Goal: Task Accomplishment & Management: Complete application form

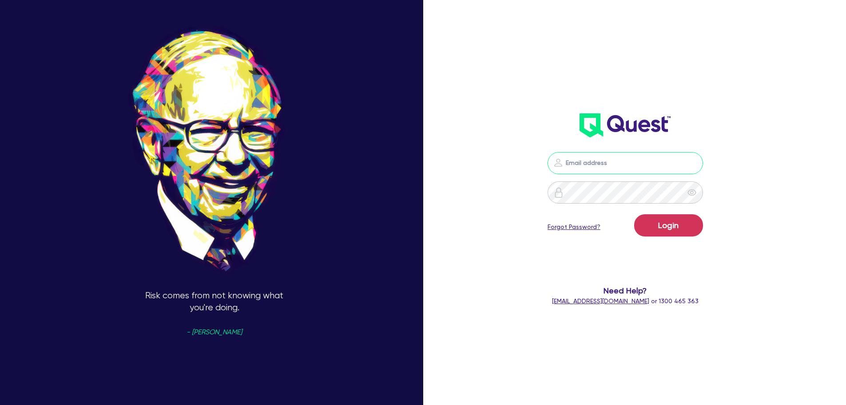
click at [613, 153] on input "email" at bounding box center [625, 163] width 155 height 22
type input "[EMAIL_ADDRESS][PERSON_NAME][DOMAIN_NAME]"
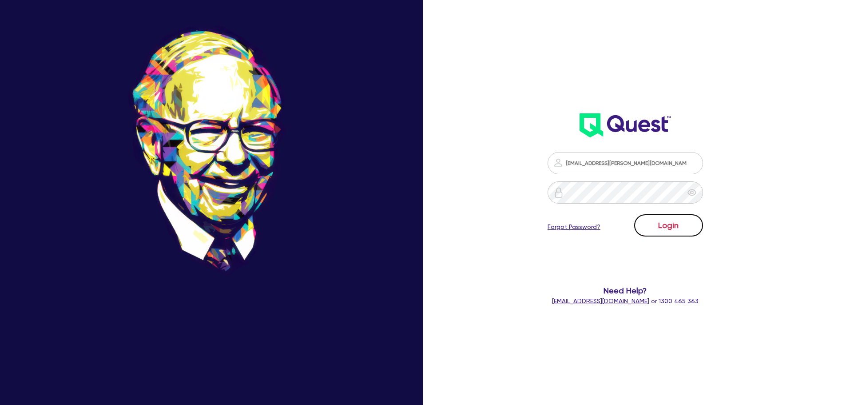
click at [693, 228] on button "Login" at bounding box center [668, 225] width 69 height 22
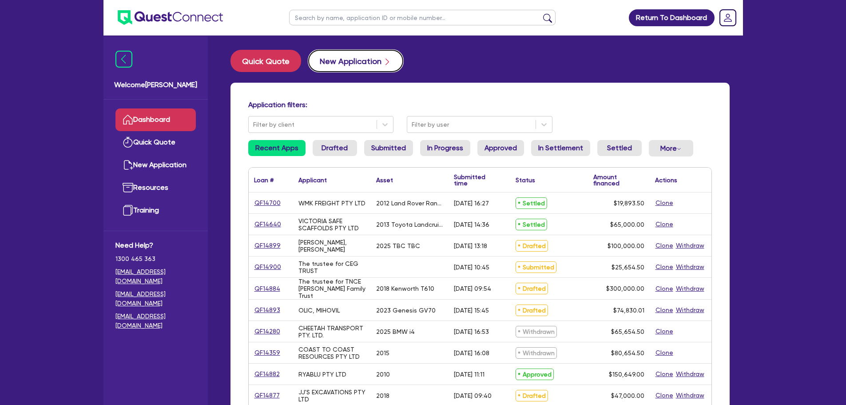
click at [325, 64] on button "New Application" at bounding box center [355, 61] width 95 height 22
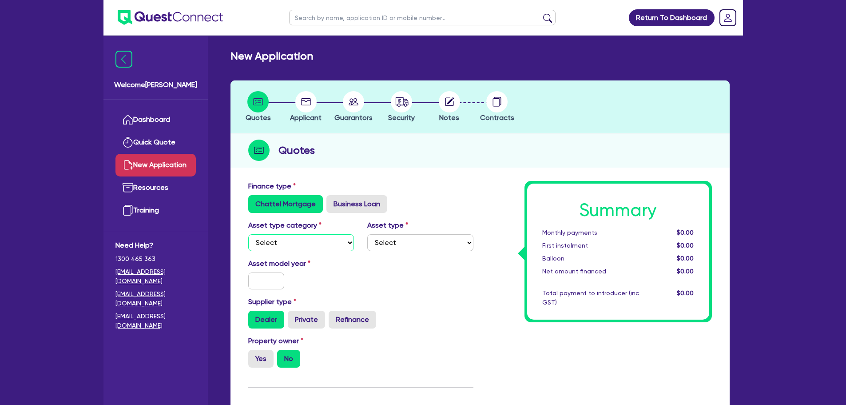
click at [306, 244] on select "Select Cars and light trucks Primary assets Secondary assets Tertiary assets" at bounding box center [301, 242] width 106 height 17
select select "CARS_AND_LIGHT_TRUCKS"
click at [248, 234] on select "Select Cars and light trucks Primary assets Secondary assets Tertiary assets" at bounding box center [301, 242] width 106 height 17
click at [446, 258] on div "Asset model year" at bounding box center [361, 277] width 239 height 38
click at [435, 248] on select "Select Passenger vehicles Vans and utes Light trucks up to 4.5 tonne" at bounding box center [420, 242] width 106 height 17
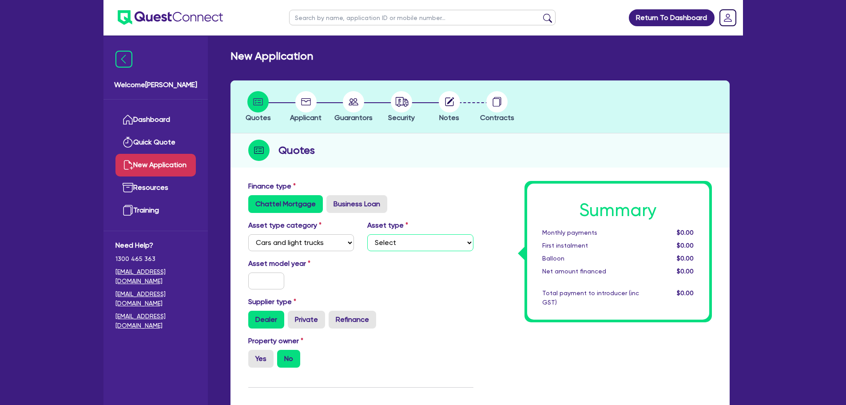
select select "PASSENGER_VEHICLES"
click at [367, 234] on select "Select Passenger vehicles Vans and utes Light trucks up to 4.5 tonne" at bounding box center [420, 242] width 106 height 17
click at [259, 275] on input "text" at bounding box center [266, 280] width 36 height 17
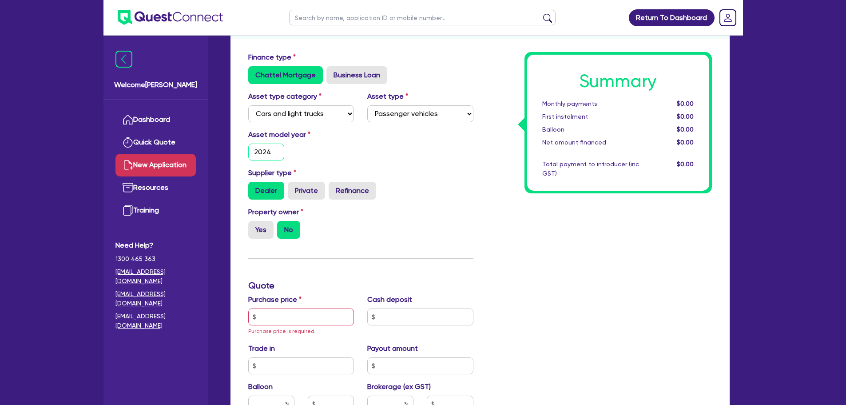
scroll to position [222, 0]
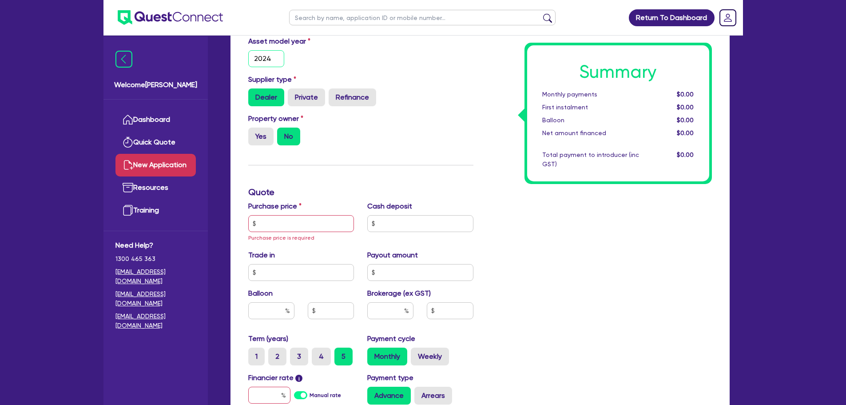
type input "2024"
click at [277, 225] on input "text" at bounding box center [301, 223] width 106 height 17
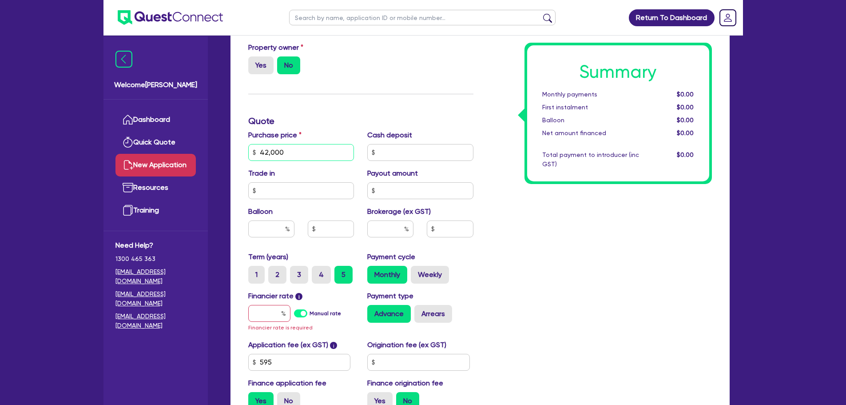
scroll to position [311, 0]
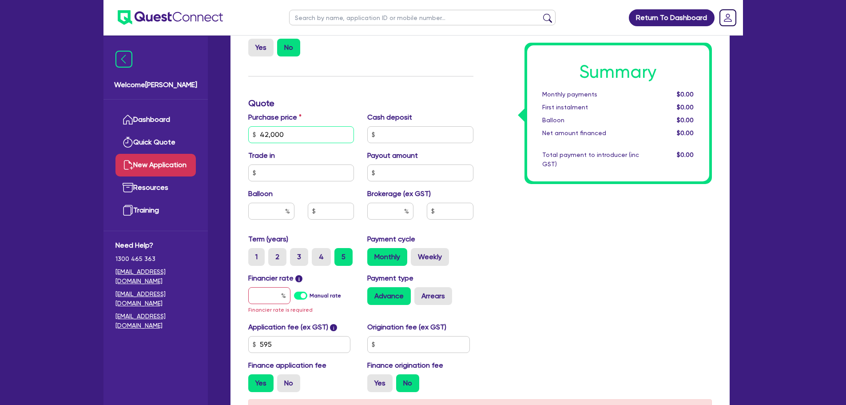
type input "42,000"
click at [263, 292] on input "text" at bounding box center [269, 295] width 42 height 17
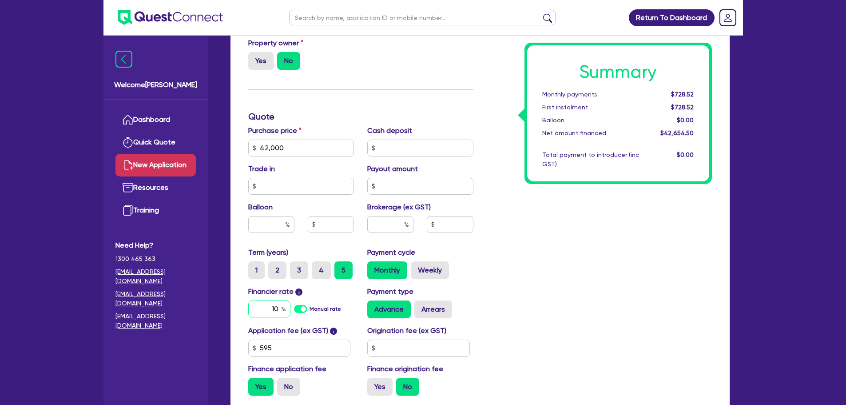
scroll to position [350, 0]
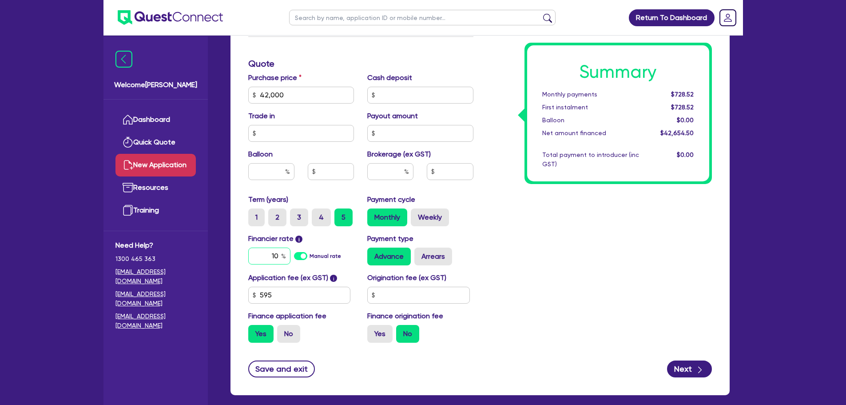
type input "10"
click at [260, 164] on input "text" at bounding box center [271, 171] width 46 height 17
click at [334, 173] on input "text" at bounding box center [331, 171] width 46 height 17
click at [373, 164] on input "text" at bounding box center [390, 171] width 46 height 17
click at [446, 176] on input "text" at bounding box center [450, 171] width 46 height 17
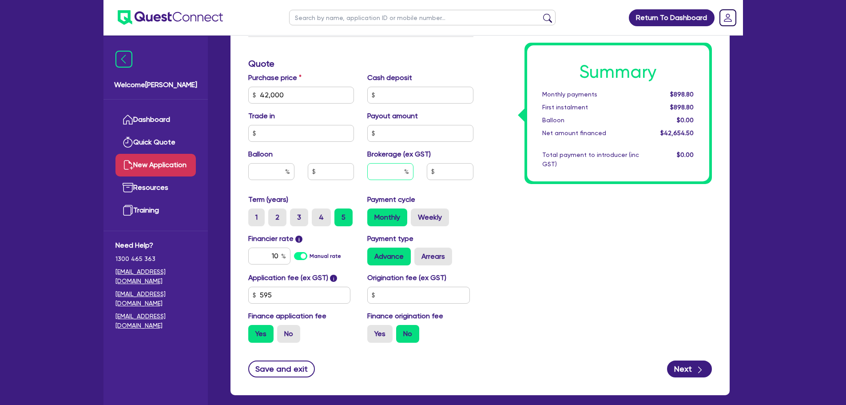
click at [393, 178] on input "text" at bounding box center [390, 171] width 46 height 17
type input "4"
type input "1,706.18"
type input "4"
drag, startPoint x: 578, startPoint y: 280, endPoint x: 565, endPoint y: 273, distance: 14.5
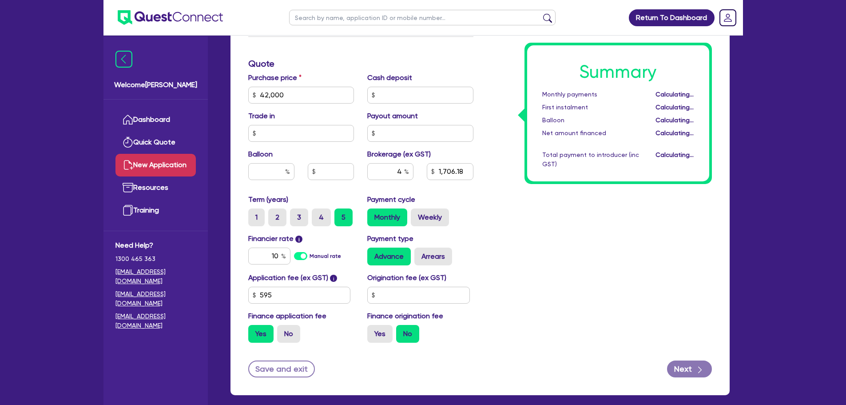
click at [571, 273] on div "Summary Monthly payments Calculating... First instalment Calculating... Balloon…" at bounding box center [599, 89] width 239 height 519
click at [692, 369] on button "Next" at bounding box center [689, 368] width 45 height 17
type input "1,706.18"
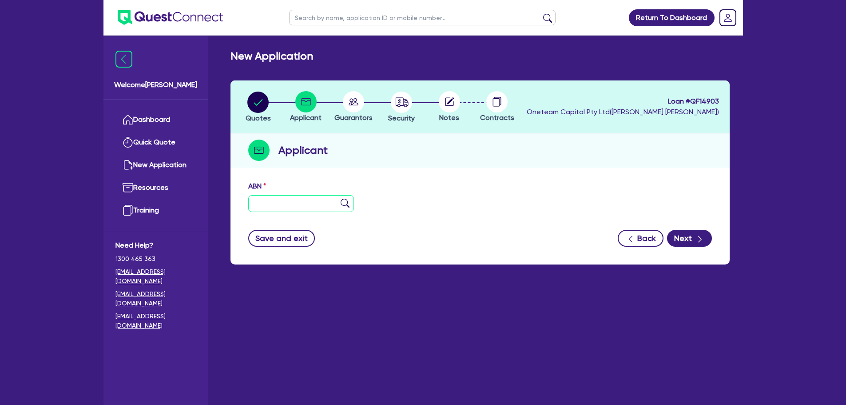
click at [303, 200] on input "text" at bounding box center [301, 203] width 106 height 17
type input "11 111 111 111"
click at [346, 203] on img at bounding box center [345, 203] width 9 height 9
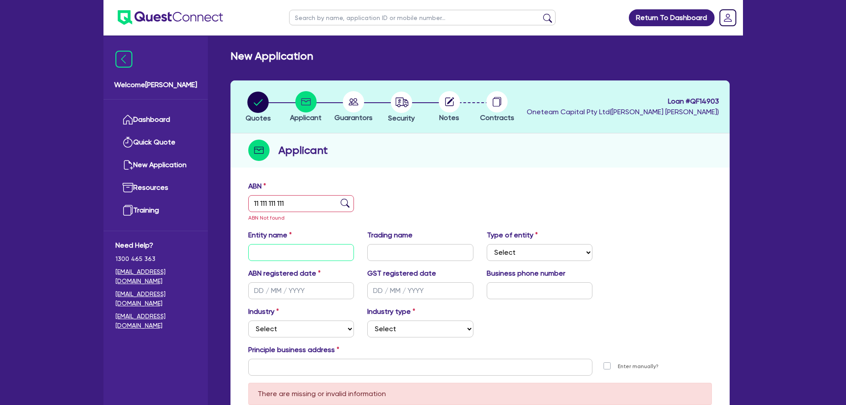
click at [306, 258] on input "text" at bounding box center [301, 252] width 106 height 17
type input "N"
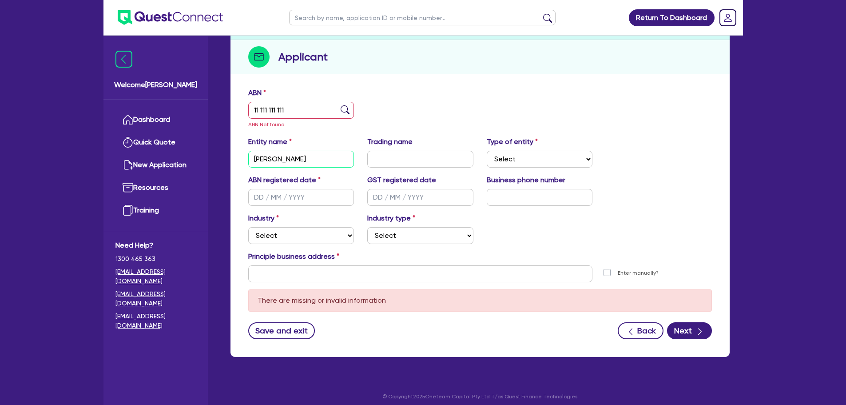
scroll to position [99, 0]
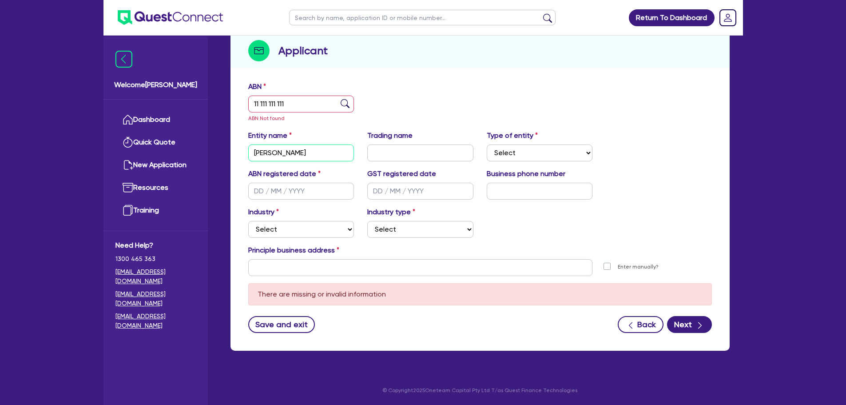
type input "[PERSON_NAME]"
click at [529, 156] on select "Select Sole Trader Company Partnership Trust" at bounding box center [540, 152] width 106 height 17
select select "SOLE_TRADER"
click at [487, 144] on select "Select Sole Trader Company Partnership Trust" at bounding box center [540, 152] width 106 height 17
click at [344, 230] on select "Select Accomodation & Food Services Administrative & Support Services Agricultu…" at bounding box center [301, 229] width 106 height 17
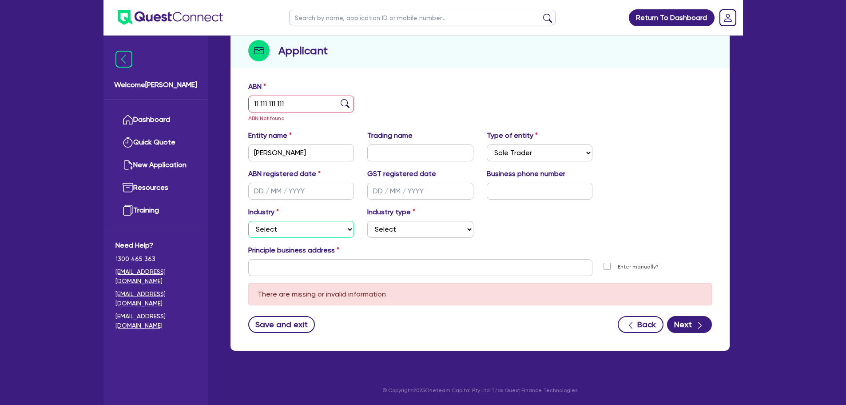
select select "TRANSPORT_WAREHOUSING"
click at [248, 221] on select "Select Accomodation & Food Services Administrative & Support Services Agricultu…" at bounding box center [301, 229] width 106 height 17
drag, startPoint x: 390, startPoint y: 231, endPoint x: 392, endPoint y: 235, distance: 4.6
click at [390, 231] on select "Select Taxi & Luxury Car Services Passengers & Freight Transport Services Posta…" at bounding box center [420, 229] width 106 height 17
select select "POSTAL_DELIVERY"
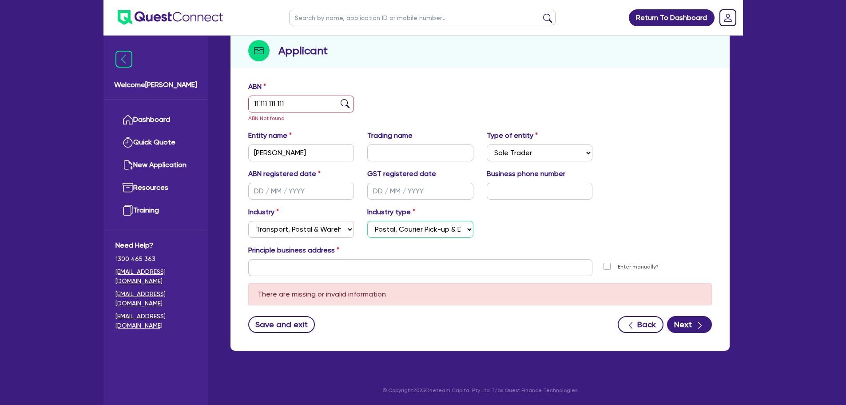
click at [367, 221] on select "Select Taxi & Luxury Car Services Passengers & Freight Transport Services Posta…" at bounding box center [420, 229] width 106 height 17
click at [338, 261] on input "text" at bounding box center [420, 267] width 345 height 17
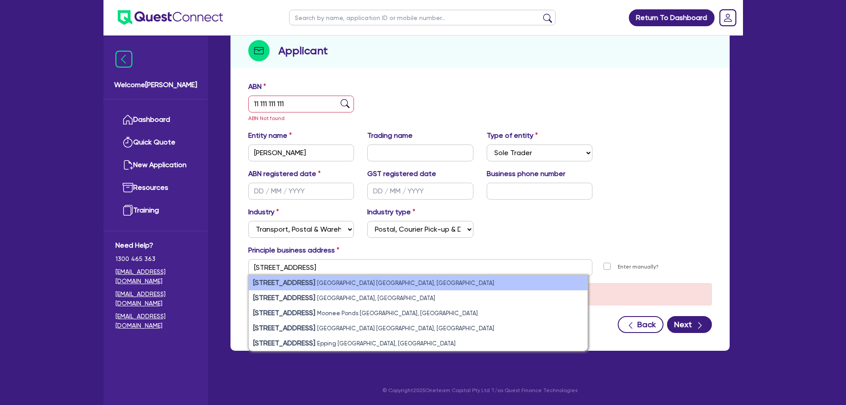
click at [353, 281] on li "[STREET_ADDRESS]" at bounding box center [418, 282] width 339 height 15
type input "[STREET_ADDRESS]"
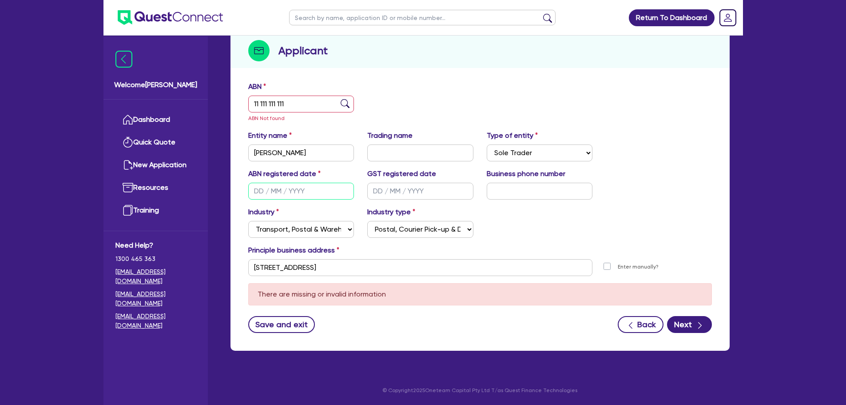
click at [304, 189] on input "text" at bounding box center [301, 191] width 106 height 17
type input "[DATE]"
click at [614, 204] on div "ABN registered date [DATE] GST registered date Business phone number" at bounding box center [480, 187] width 477 height 38
click at [692, 328] on button "Next" at bounding box center [689, 324] width 45 height 17
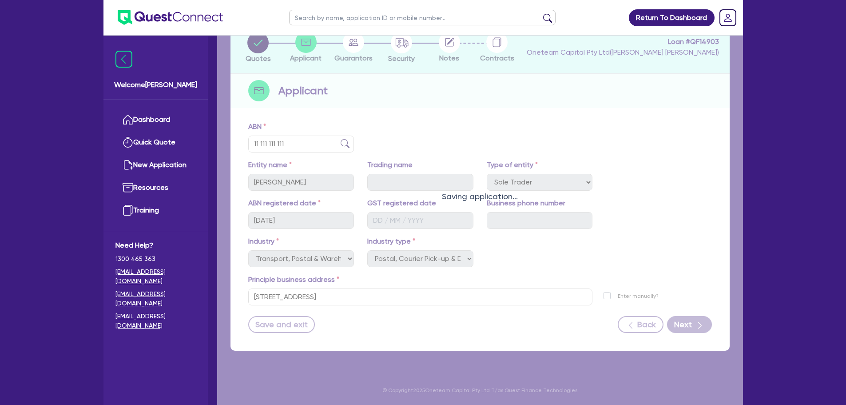
scroll to position [60, 0]
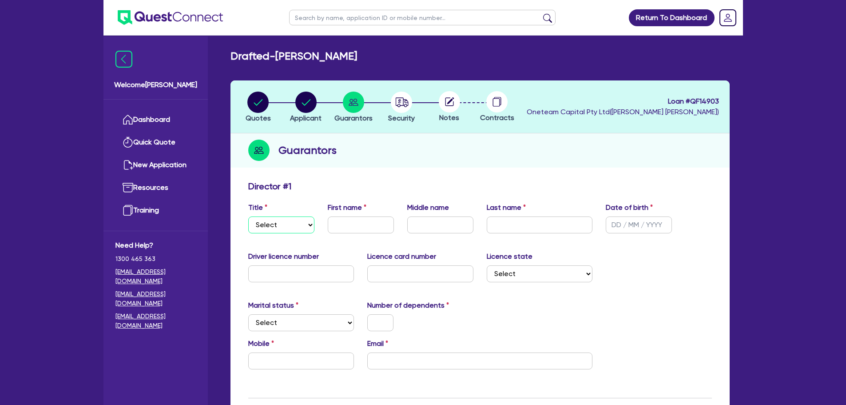
click at [294, 217] on select "Select Mr Mrs Ms Miss Dr" at bounding box center [281, 224] width 66 height 17
select select "MR"
click at [248, 216] on select "Select Mr Mrs Ms Miss Dr" at bounding box center [281, 224] width 66 height 17
click at [349, 224] on input "text" at bounding box center [361, 224] width 66 height 17
click at [355, 222] on input "text" at bounding box center [361, 224] width 66 height 17
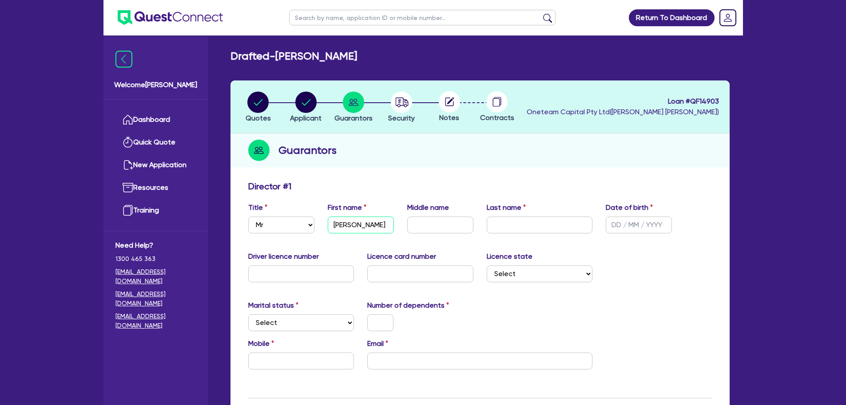
type input "[PERSON_NAME]"
type input "Bassi"
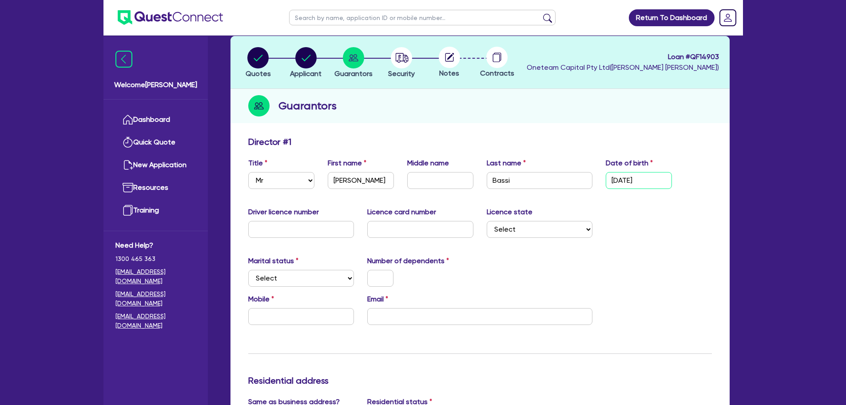
type input "[DATE]"
click at [295, 280] on select "Select Single Married De Facto / Partner" at bounding box center [301, 278] width 106 height 17
select select "SINGLE"
click at [248, 270] on select "Select Single Married De Facto / Partner" at bounding box center [301, 278] width 106 height 17
click at [394, 278] on div at bounding box center [381, 278] width 40 height 17
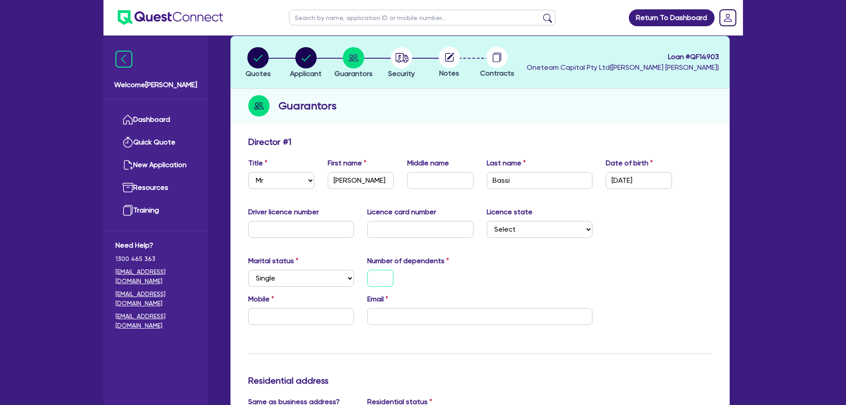
click at [382, 282] on input "text" at bounding box center [380, 278] width 26 height 17
click at [302, 322] on input "text" at bounding box center [301, 316] width 106 height 17
type input "0"
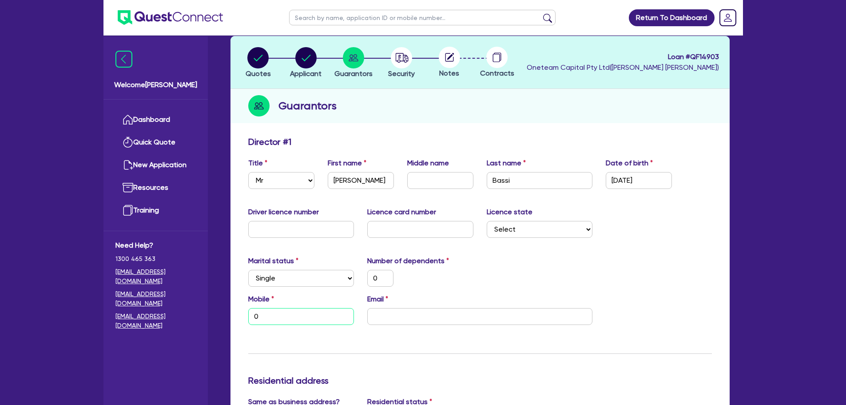
type input "04"
type input "0"
type input "040"
type input "0"
type input "0405"
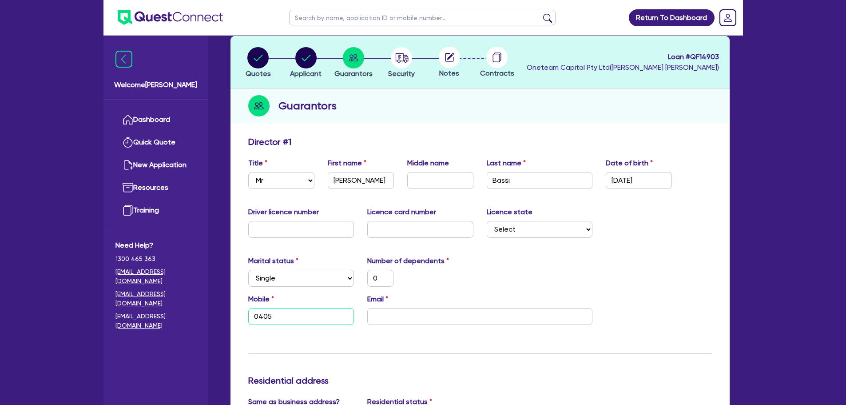
type input "0"
type input "0405 6"
type input "0"
type input "0405 64"
type input "0"
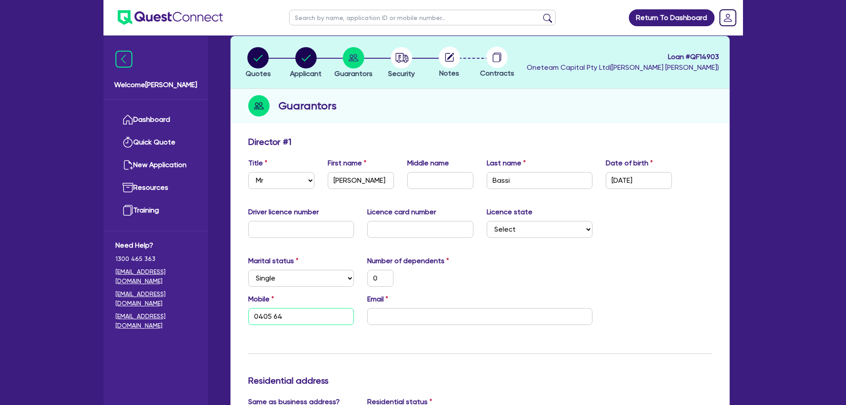
type input "0405 644"
type input "0"
type input "0405 644 4"
type input "0"
type input "0405 644 41"
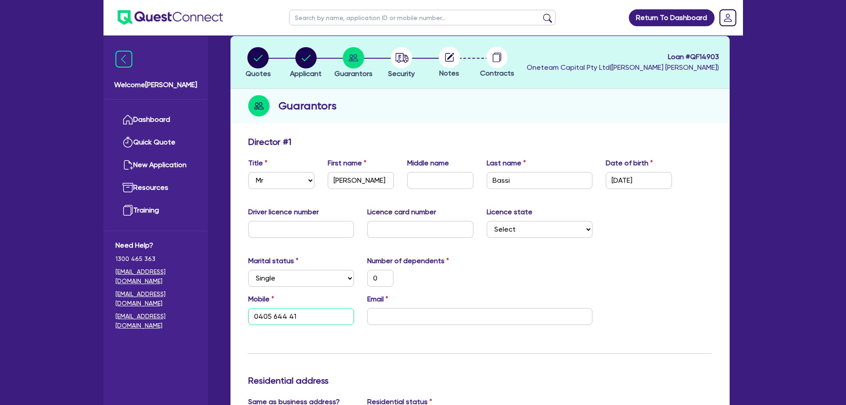
type input "0"
type input "0405 644 410"
click at [407, 319] on input "email" at bounding box center [479, 316] width 225 height 17
click at [418, 325] on div "Mobile [PHONE_NUMBER] Email" at bounding box center [480, 313] width 477 height 38
drag, startPoint x: 418, startPoint y: 323, endPoint x: 406, endPoint y: 319, distance: 12.6
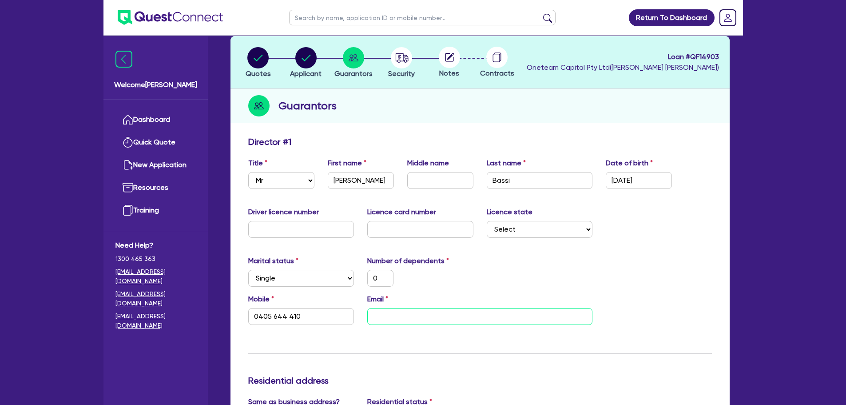
click at [406, 316] on input "email" at bounding box center [479, 316] width 225 height 17
click at [406, 315] on input "email" at bounding box center [479, 316] width 225 height 17
paste input ""[EMAIL_ADDRESS][DOMAIN_NAME]" <[EMAIL_ADDRESS][DOMAIN_NAME]>"
type input "0"
type input "0405 644 410"
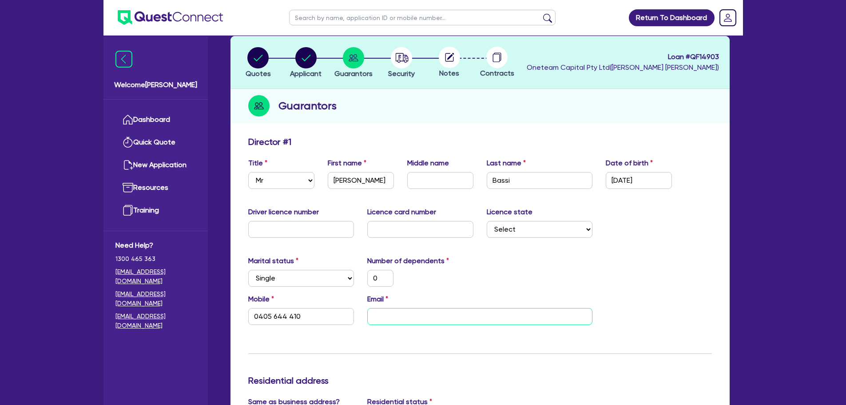
type input ""[EMAIL_ADDRESS][DOMAIN_NAME]" <[EMAIL_ADDRESS][DOMAIN_NAME]>"
drag, startPoint x: 552, startPoint y: 314, endPoint x: 481, endPoint y: 331, distance: 72.7
click at [464, 319] on input ""[EMAIL_ADDRESS][DOMAIN_NAME]" <[EMAIL_ADDRESS][DOMAIN_NAME]>" at bounding box center [479, 316] width 225 height 17
type input "0"
type input "0405 644 410"
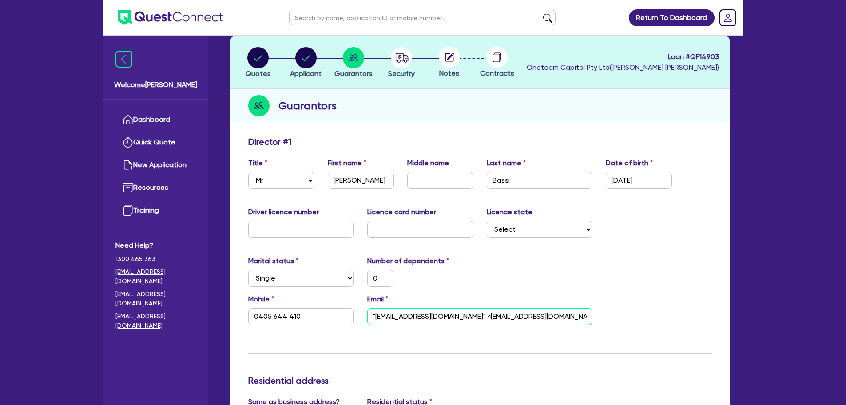
type input ""[EMAIL_ADDRESS][DOMAIN_NAME]"
drag, startPoint x: 375, startPoint y: 314, endPoint x: 393, endPoint y: 325, distance: 20.7
click at [376, 314] on input ""[EMAIL_ADDRESS][DOMAIN_NAME]" at bounding box center [479, 316] width 225 height 17
type input "0"
type input "0405 644 410"
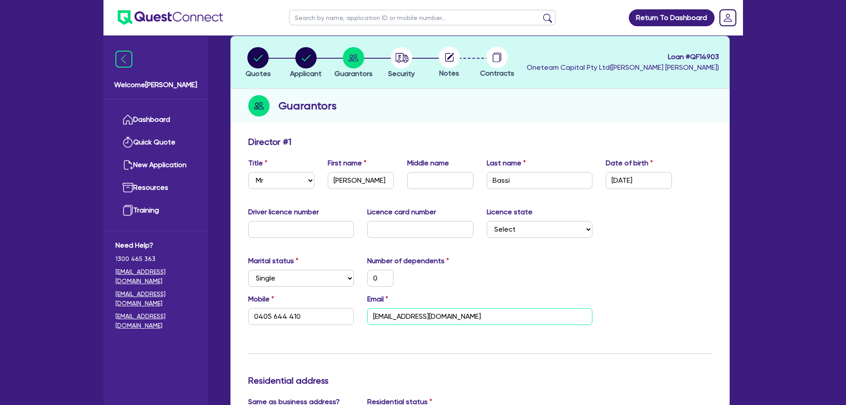
type input "[EMAIL_ADDRESS][DOMAIN_NAME]"
click at [428, 284] on div "0" at bounding box center [420, 278] width 119 height 17
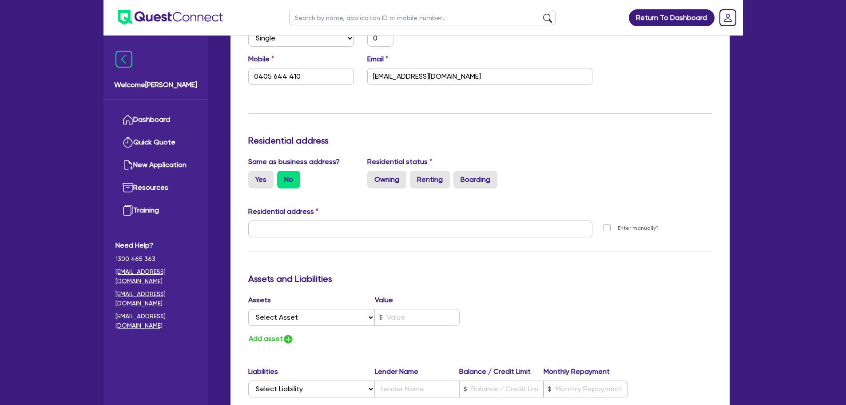
scroll to position [400, 0]
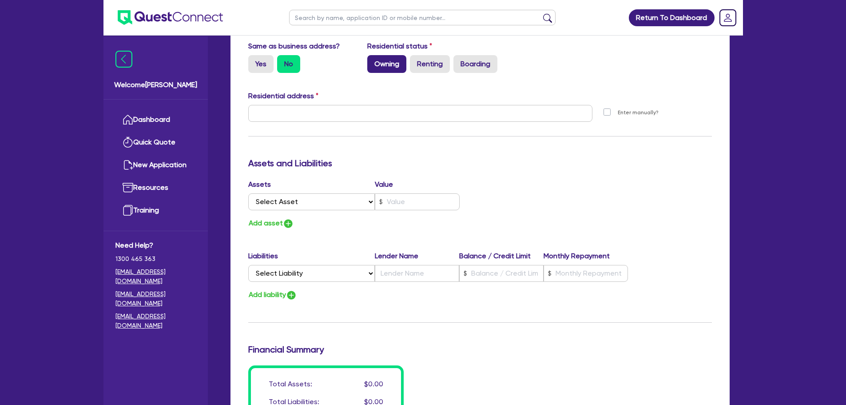
click at [382, 65] on label "Owning" at bounding box center [386, 64] width 39 height 18
click at [373, 61] on input "Owning" at bounding box center [370, 58] width 6 height 6
radio input "true"
type input "0"
type input "0405 644 410"
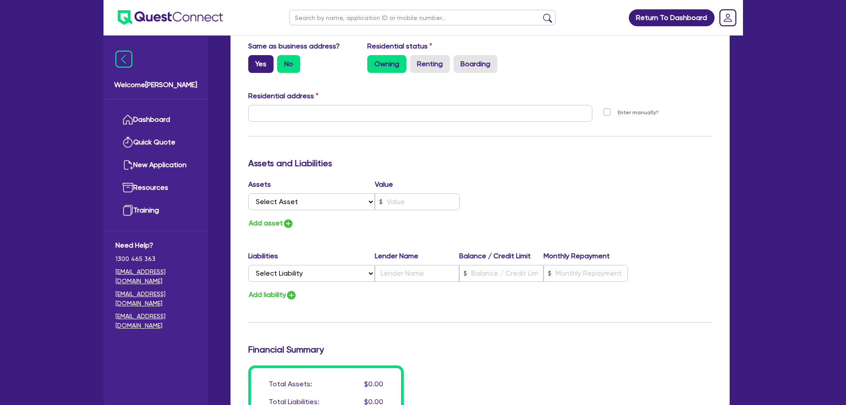
click at [253, 68] on label "Yes" at bounding box center [260, 64] width 25 height 18
click at [253, 61] on input "Yes" at bounding box center [251, 58] width 6 height 6
radio input "true"
type input "0"
type input "0405 644 410"
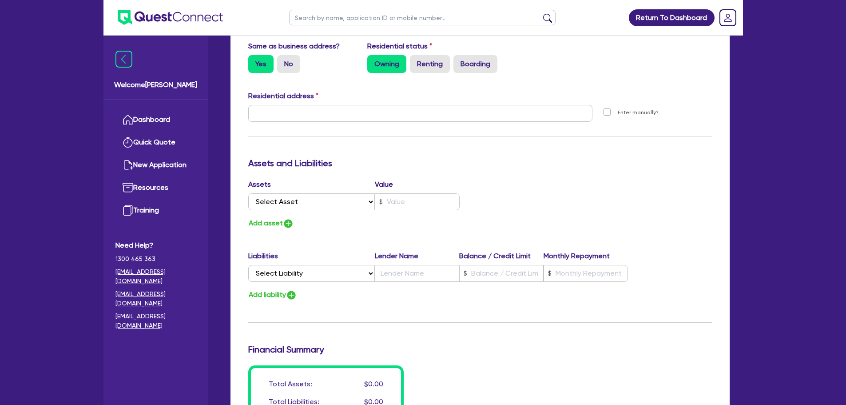
type input "[STREET_ADDRESS]"
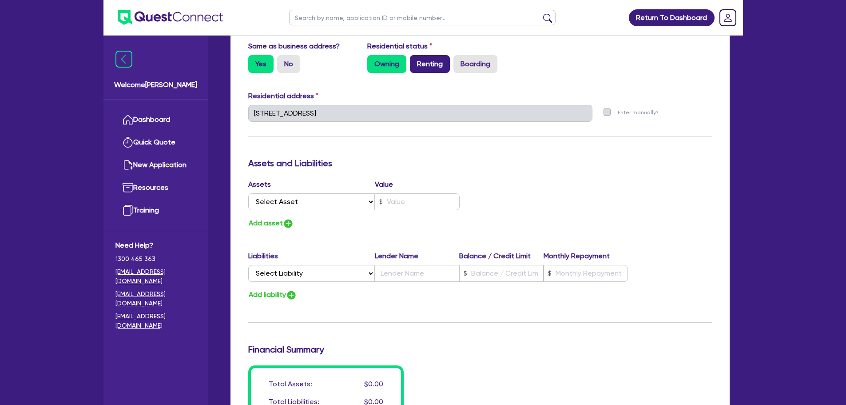
click at [430, 62] on label "Renting" at bounding box center [430, 64] width 40 height 18
click at [416, 61] on input "Renting" at bounding box center [413, 58] width 6 height 6
radio input "true"
type input "0"
type input "0405 644 410"
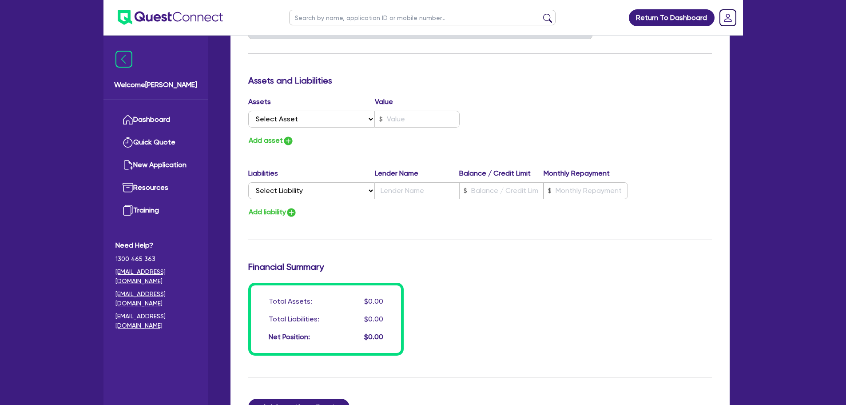
scroll to position [625, 0]
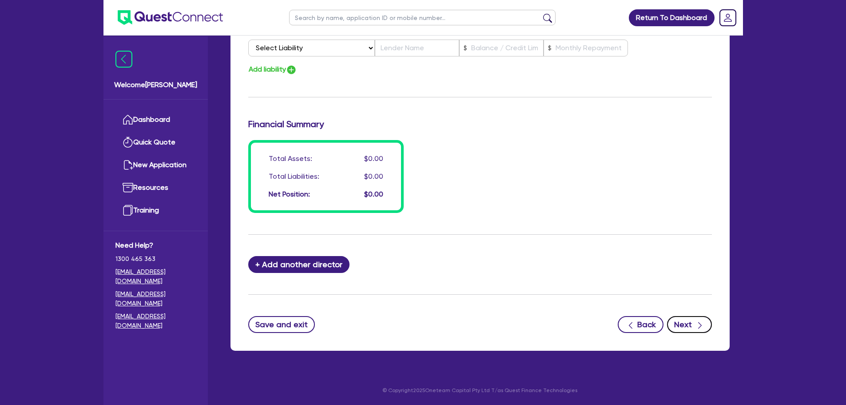
click at [695, 316] on button "Next" at bounding box center [689, 324] width 45 height 17
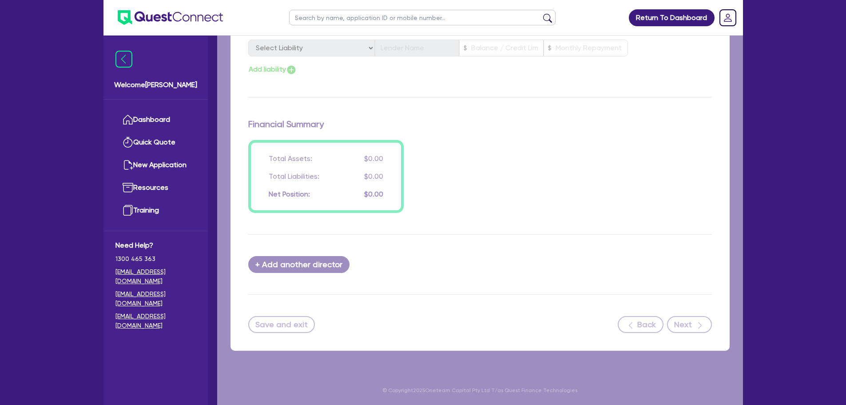
select select "CARS_AND_LIGHT_TRUCKS"
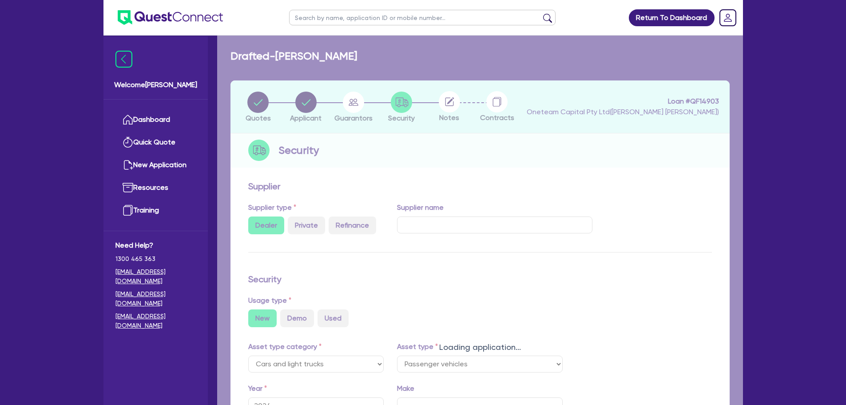
select select "PASSENGER_VEHICLES"
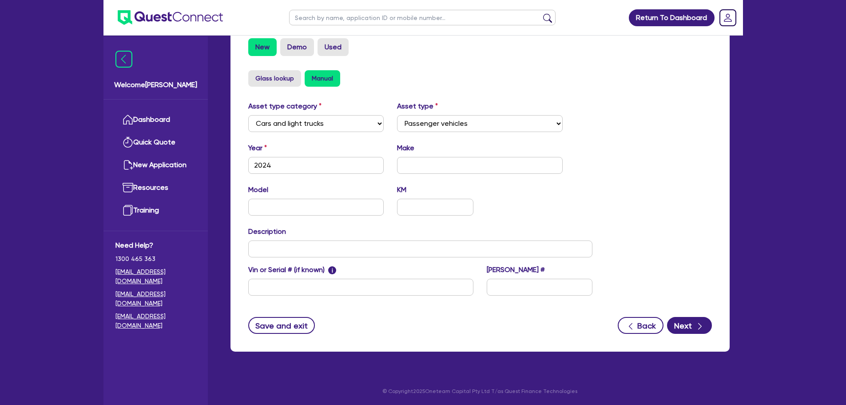
scroll to position [279, 0]
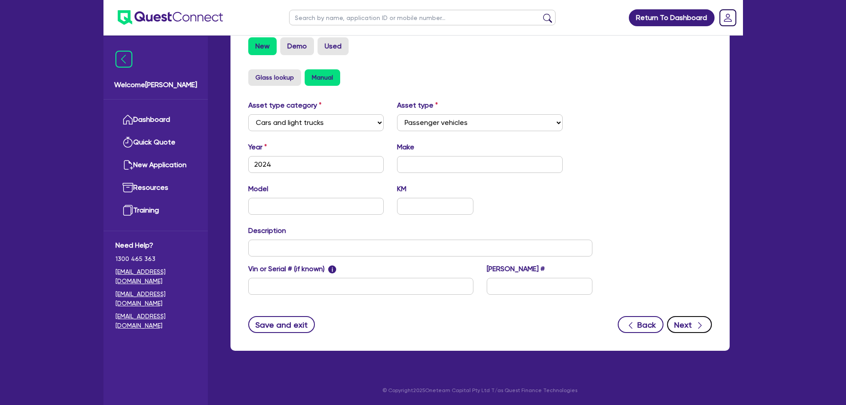
click at [694, 330] on button "Next" at bounding box center [689, 324] width 45 height 17
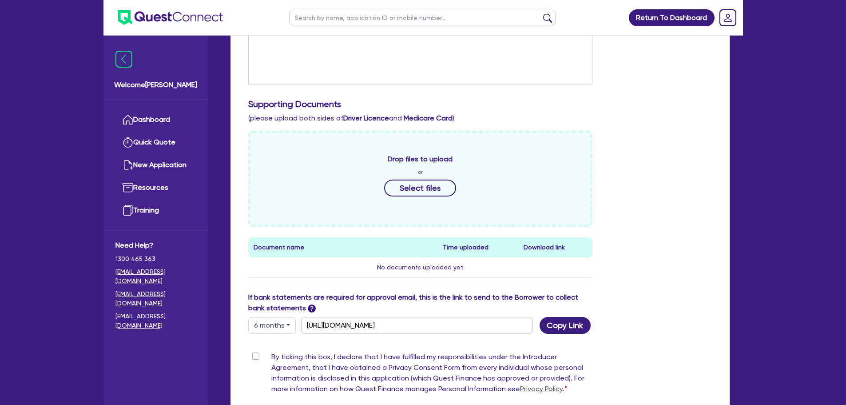
scroll to position [395, 0]
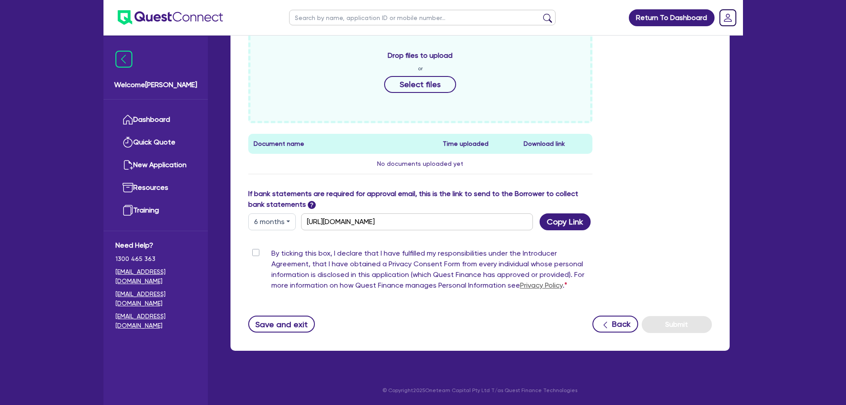
click at [279, 225] on button "6 months" at bounding box center [272, 221] width 48 height 17
click at [270, 246] on link "3 months" at bounding box center [284, 242] width 70 height 16
type input "[URL][DOMAIN_NAME]"
click at [559, 221] on button "Copy Link" at bounding box center [565, 221] width 51 height 17
click at [271, 252] on label "By ticking this box, I declare that I have fulfilled my responsibilities under …" at bounding box center [432, 271] width 322 height 46
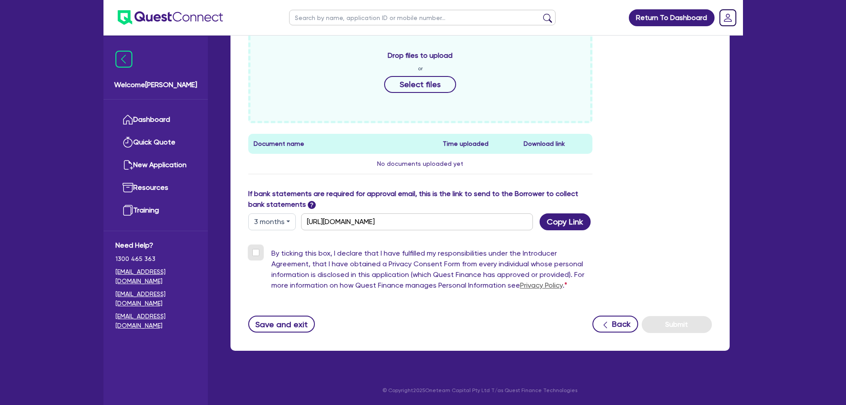
click at [255, 252] on input "By ticking this box, I declare that I have fulfilled my responsibilities under …" at bounding box center [251, 252] width 7 height 8
checkbox input "true"
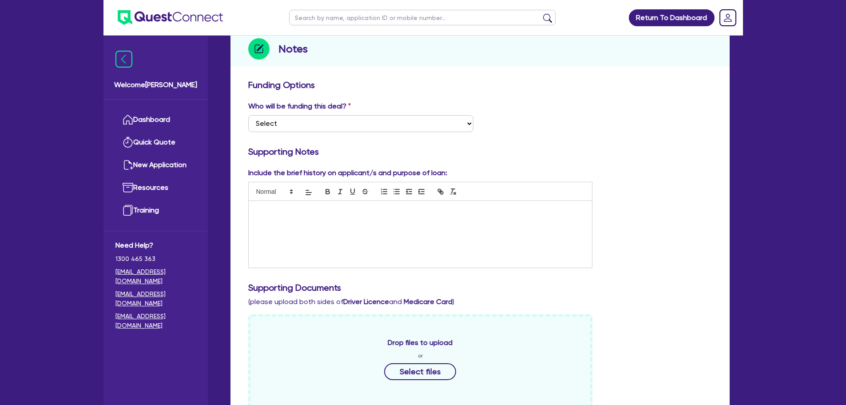
scroll to position [0, 0]
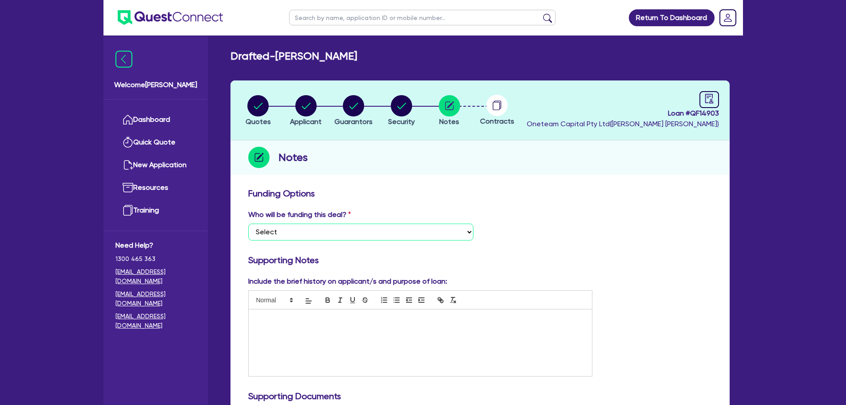
click at [425, 231] on select "Select I want Quest to fund 100% I will fund 100% I will co-fund with Quest Oth…" at bounding box center [360, 231] width 225 height 17
select select "Other"
click at [248, 223] on select "Select I want Quest to fund 100% I will fund 100% I will co-fund with Quest Oth…" at bounding box center [360, 231] width 225 height 17
click at [705, 98] on icon "audit" at bounding box center [709, 99] width 10 height 10
select select "DRAFTED_NEW"
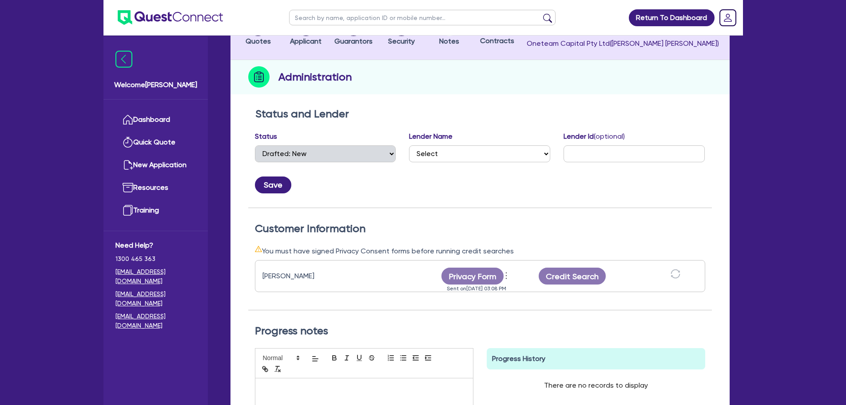
scroll to position [89, 0]
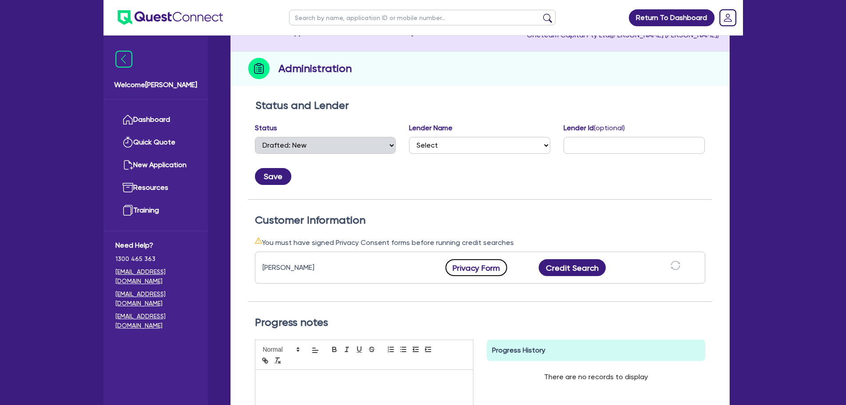
click at [490, 266] on button "Privacy Form" at bounding box center [477, 267] width 62 height 17
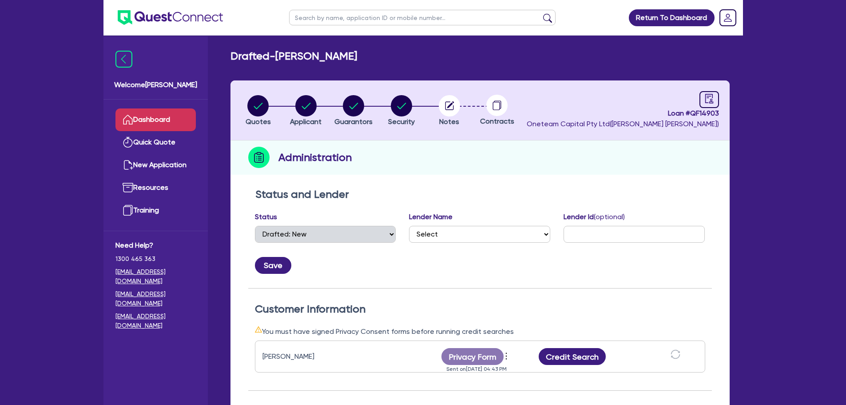
click at [156, 123] on link "Dashboard" at bounding box center [155, 119] width 80 height 23
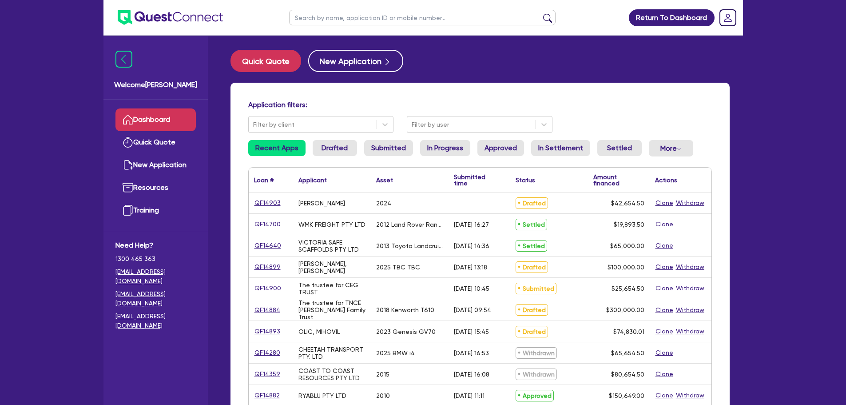
click at [328, 24] on input "text" at bounding box center [422, 18] width 267 height 16
type input "fynn"
click at [541, 13] on button "submit" at bounding box center [548, 19] width 14 height 12
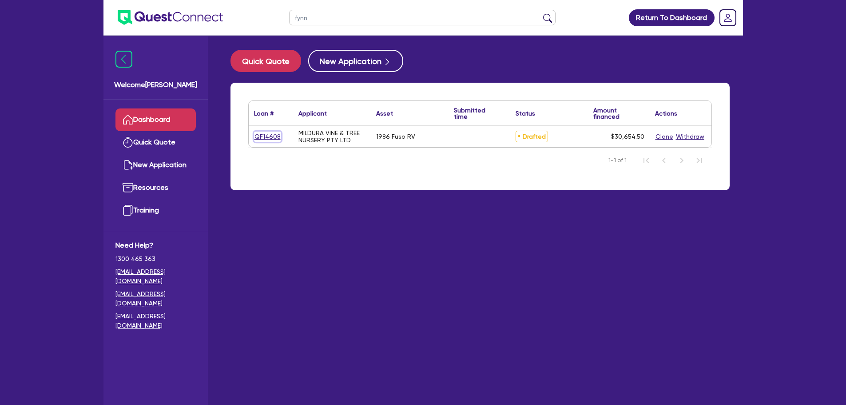
click at [256, 136] on link "QF14608" at bounding box center [267, 136] width 27 height 10
select select "CARS_AND_LIGHT_TRUCKS"
select select "VANS_AND_UTES"
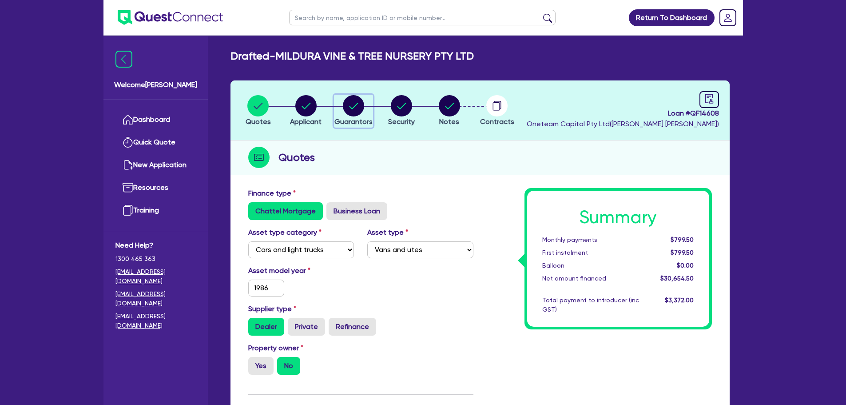
click at [346, 102] on circle "button" at bounding box center [353, 105] width 21 height 21
select select "MR"
select select "[GEOGRAPHIC_DATA]"
select select "SINGLE"
select select "MR"
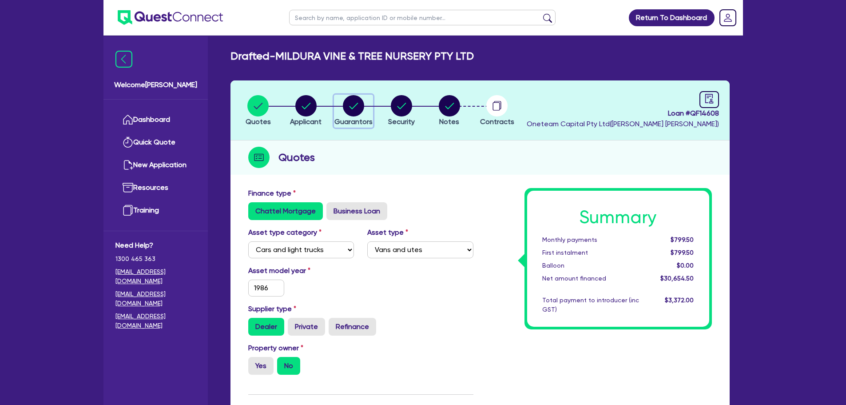
select select "SINGLE"
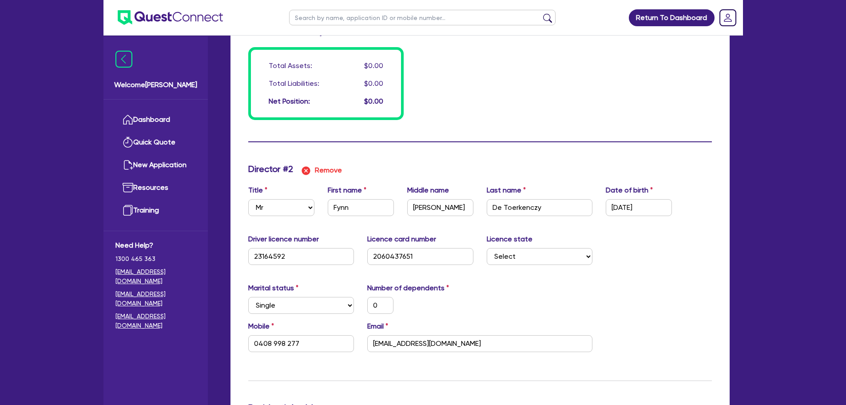
scroll to position [800, 0]
